Goal: Task Accomplishment & Management: Complete application form

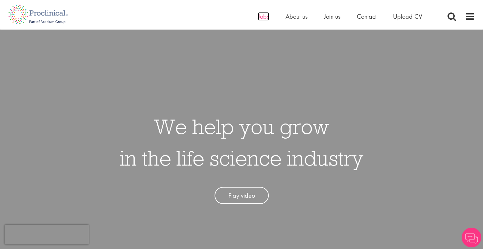
click at [265, 18] on span "Jobs" at bounding box center [263, 16] width 11 height 9
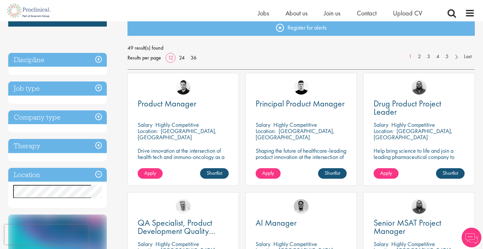
scroll to position [76, 0]
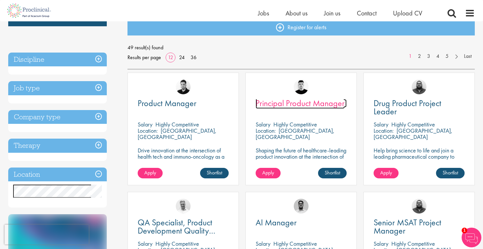
click at [288, 106] on span "Principal Product Manager" at bounding box center [300, 103] width 89 height 11
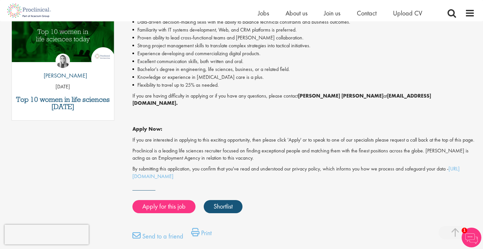
scroll to position [359, 0]
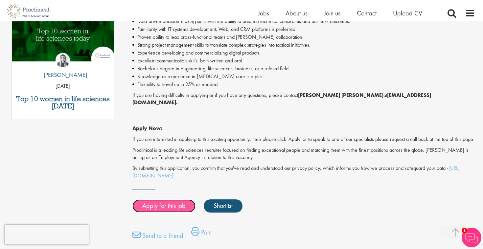
click at [165, 209] on link "Apply for this job" at bounding box center [164, 206] width 63 height 13
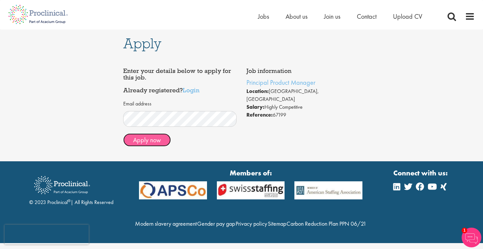
click at [146, 137] on button "Apply now" at bounding box center [147, 140] width 48 height 13
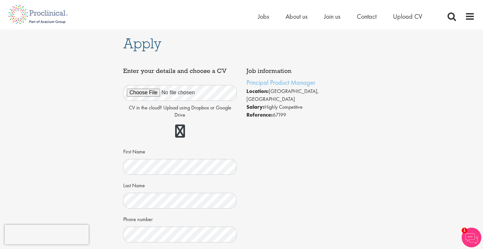
click at [312, 197] on div "Job information Principal Product Manager Location: [GEOGRAPHIC_DATA], [GEOGRAP…" at bounding box center [241, 223] width 247 height 319
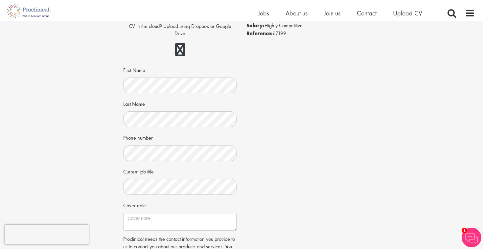
scroll to position [79, 0]
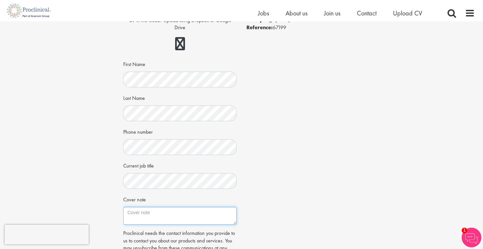
click at [143, 214] on textarea "Cover note" at bounding box center [179, 216] width 113 height 18
paste textarea "With 13+ years leading digital product strategy and delivery across healthcare …"
click at [217, 216] on textarea "With 13+ years leading digital product strategy and delivery across healthcare …" at bounding box center [179, 216] width 113 height 18
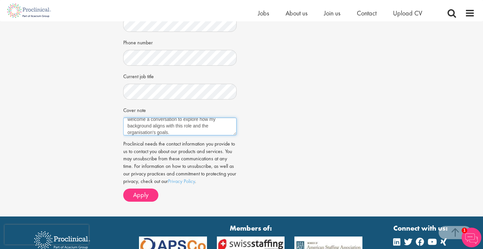
scroll to position [171, 0]
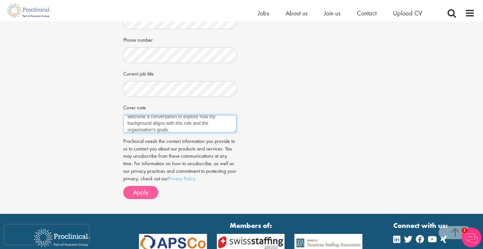
type textarea "With 13+ years leading digital product strategy and delivery across healthcare …"
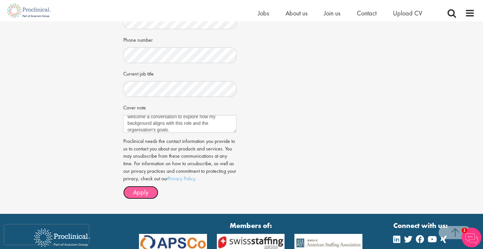
click at [137, 196] on span "Apply" at bounding box center [140, 192] width 15 height 9
